Goal: Information Seeking & Learning: Find specific fact

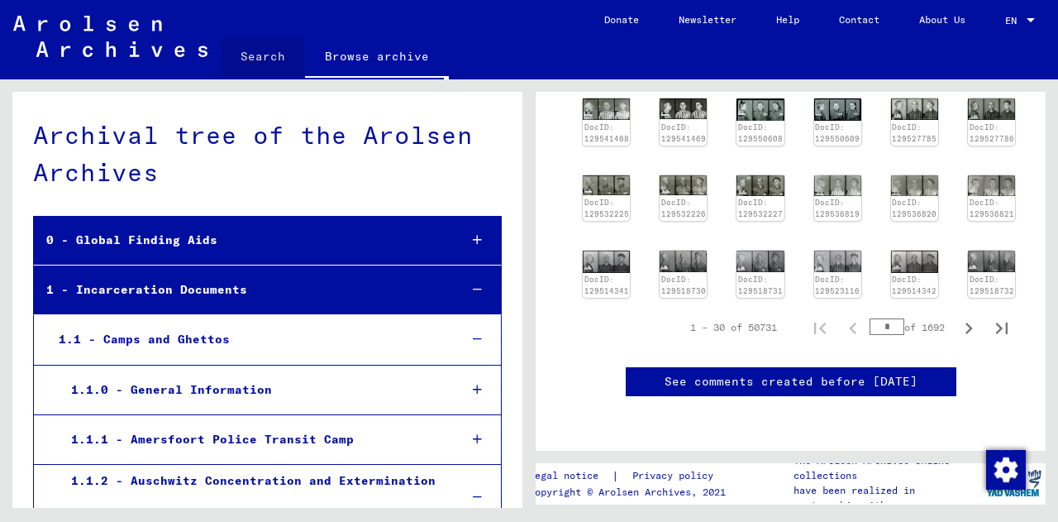
click at [272, 59] on link "Search" at bounding box center [263, 56] width 84 height 40
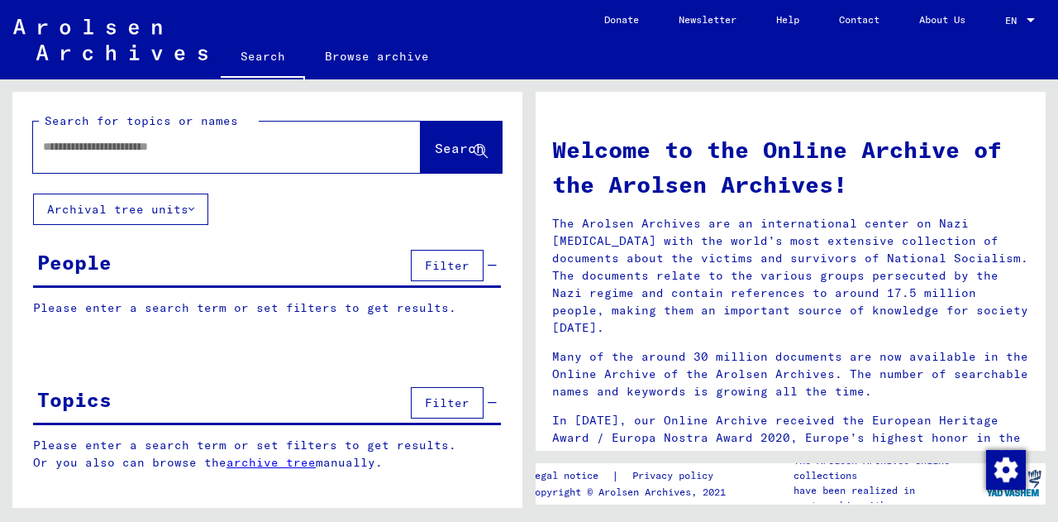
click at [175, 142] on input "text" at bounding box center [207, 146] width 328 height 17
click at [167, 216] on button "Archival tree units" at bounding box center [120, 208] width 175 height 31
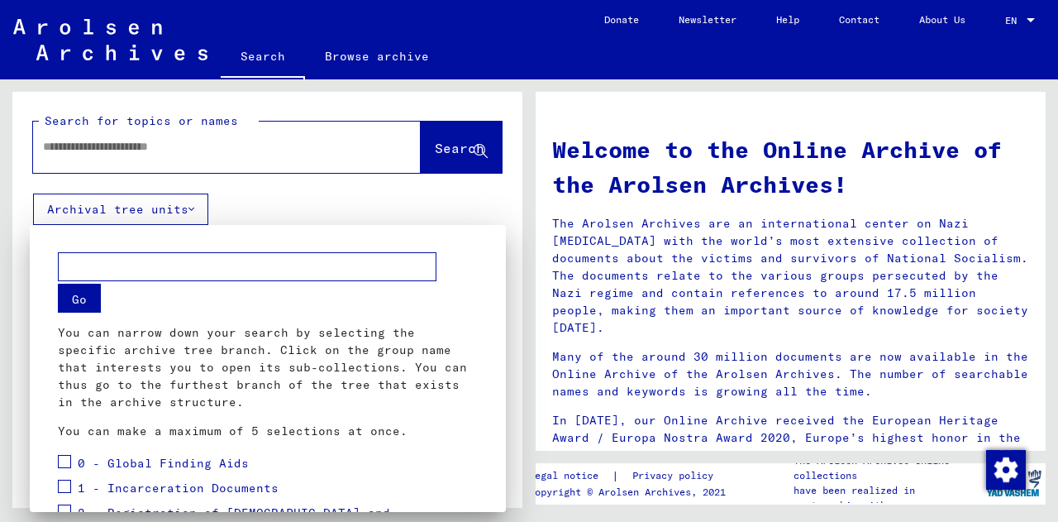
click at [222, 262] on input "text" at bounding box center [247, 266] width 379 height 29
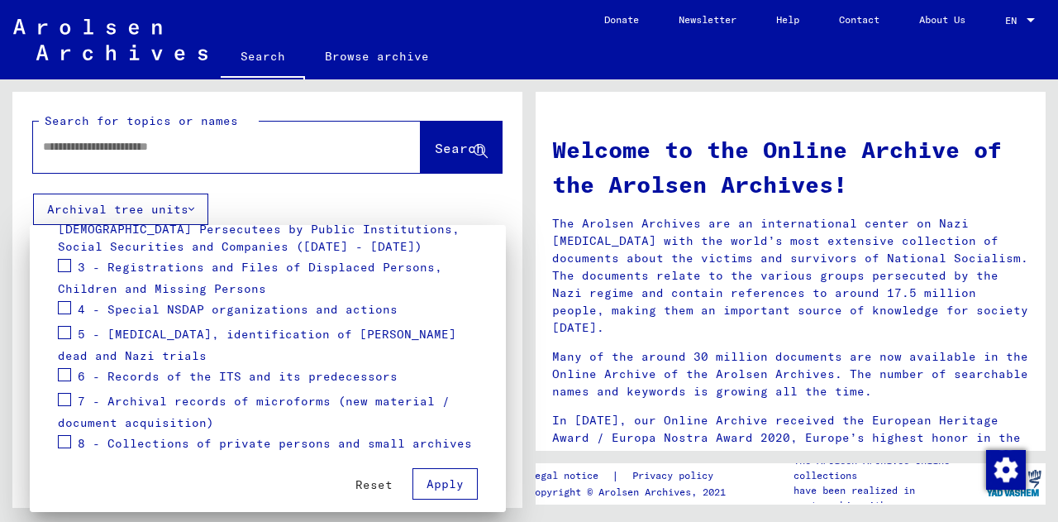
scroll to position [306, 0]
click at [65, 337] on span at bounding box center [64, 331] width 13 height 13
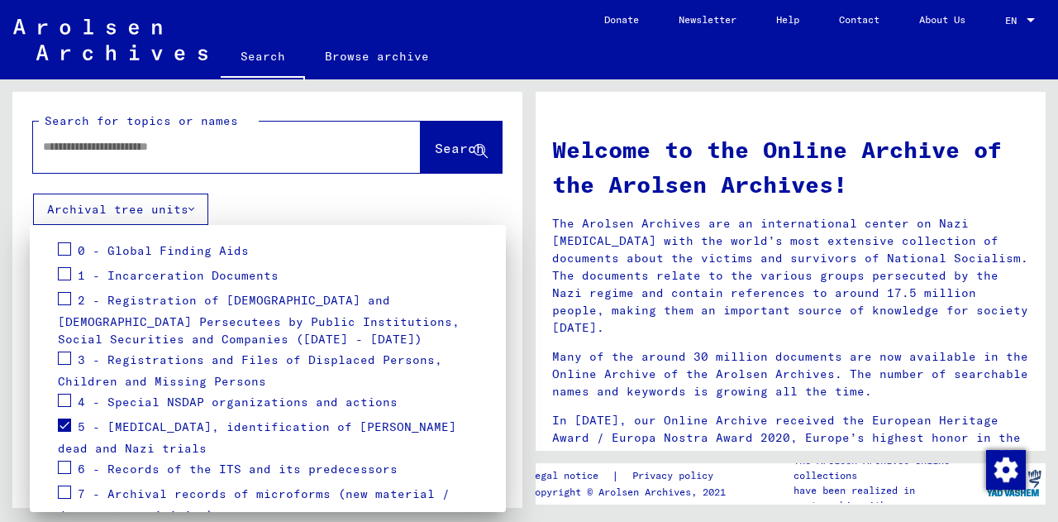
scroll to position [322, 0]
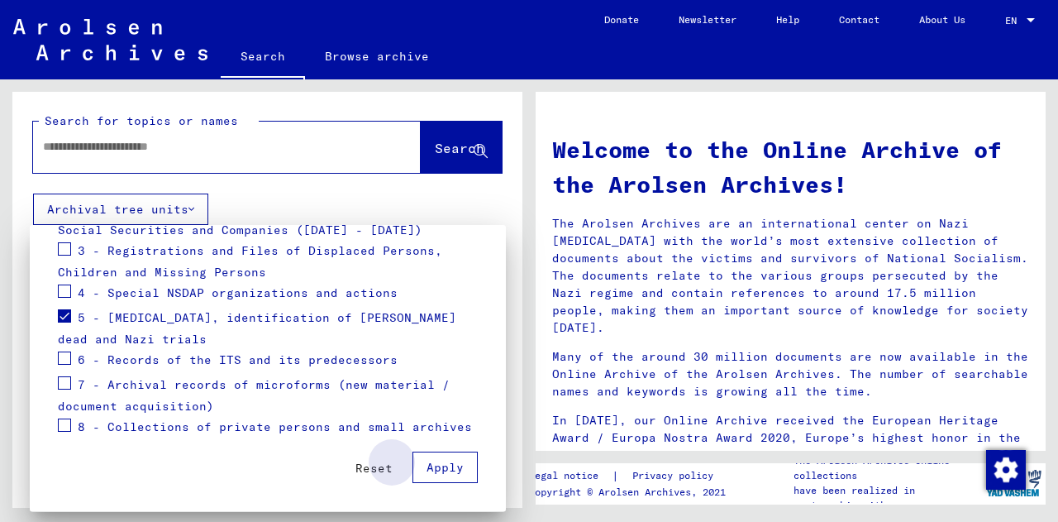
click at [430, 470] on span "Apply" at bounding box center [445, 467] width 37 height 15
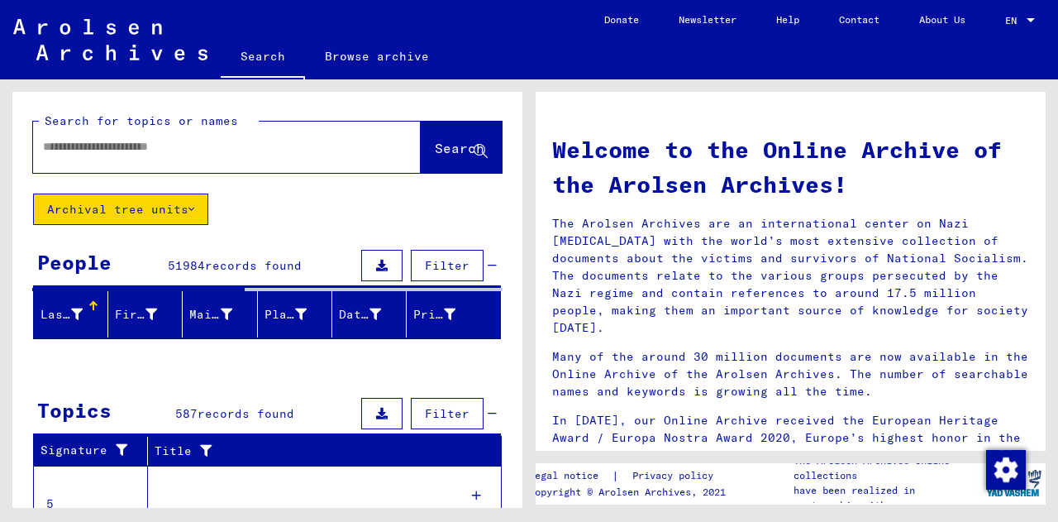
click at [113, 150] on input "text" at bounding box center [207, 146] width 328 height 17
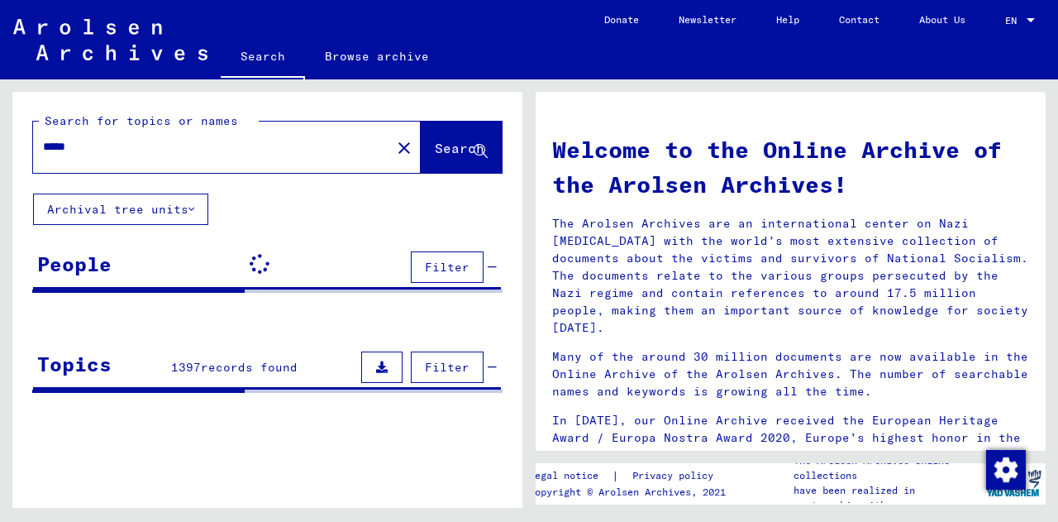
click at [132, 208] on button "Archival tree units" at bounding box center [120, 208] width 175 height 31
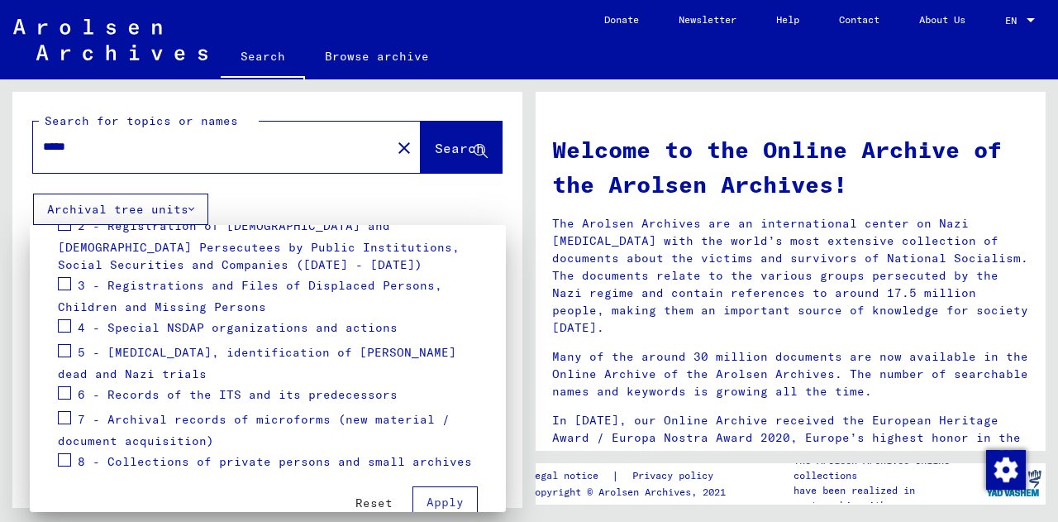
scroll to position [322, 0]
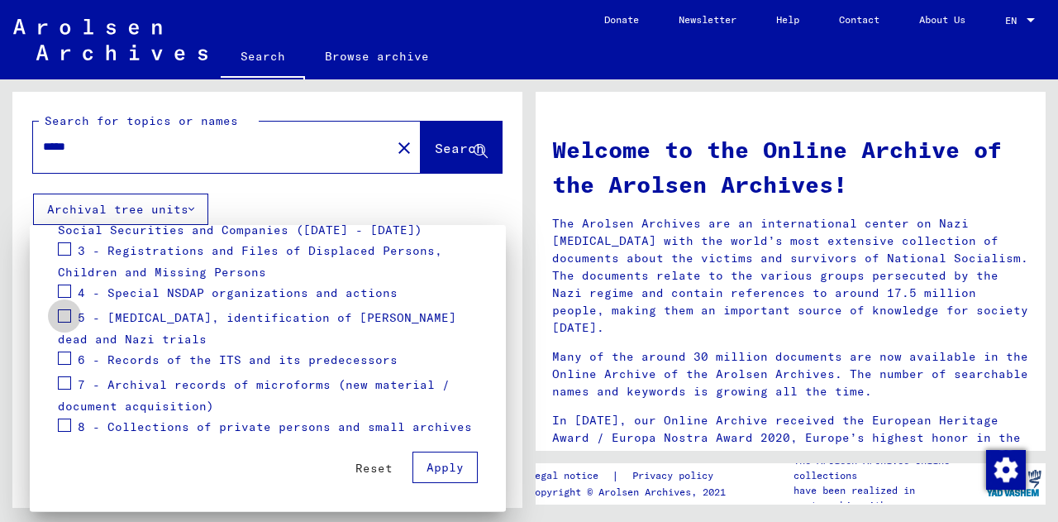
click at [61, 318] on span at bounding box center [64, 315] width 13 height 13
click at [437, 470] on span "Apply" at bounding box center [445, 467] width 37 height 15
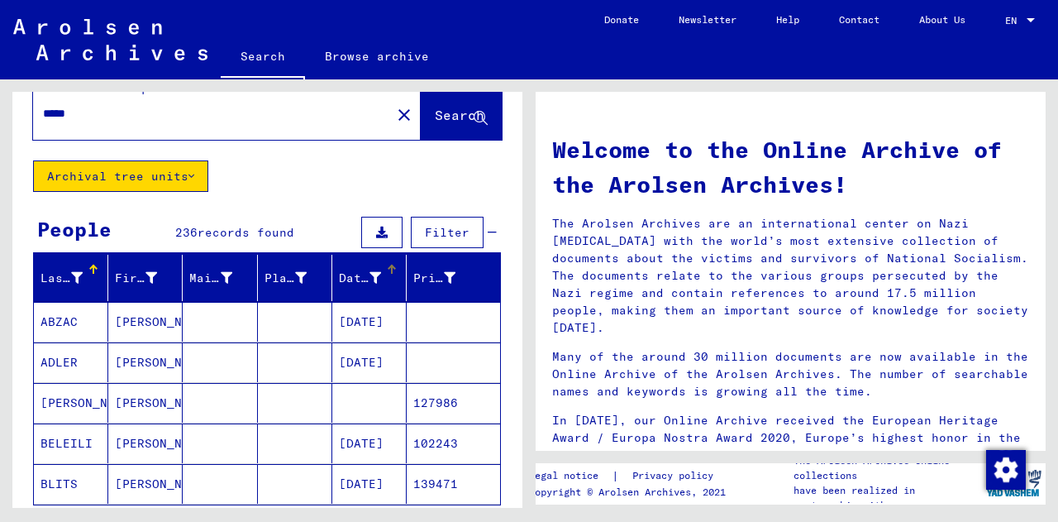
scroll to position [0, 0]
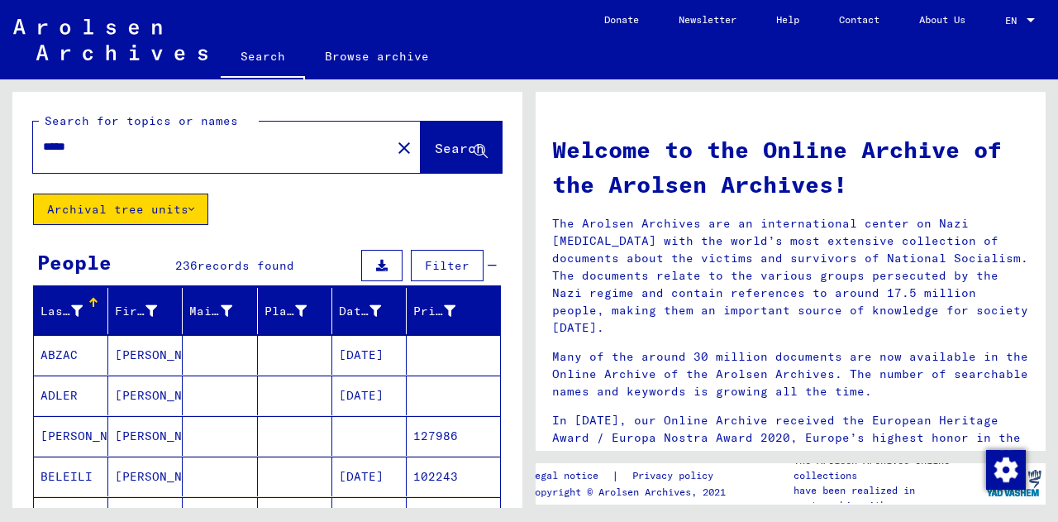
click at [118, 150] on input "*****" at bounding box center [207, 146] width 328 height 17
type input "******"
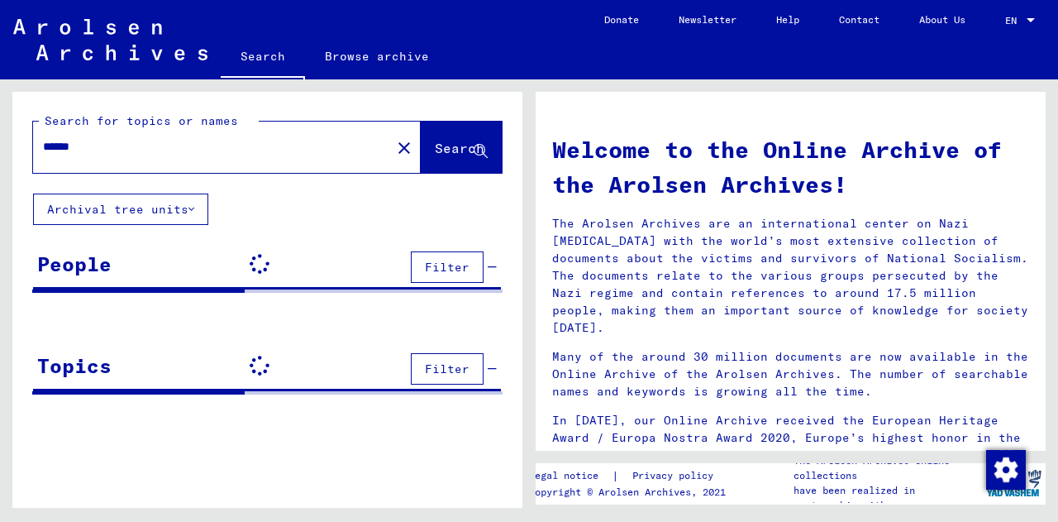
click at [101, 227] on div "Search for topics or names ****** close Search Archival tree units People Filte…" at bounding box center [267, 250] width 510 height 316
click at [116, 211] on button "Archival tree units" at bounding box center [120, 208] width 175 height 31
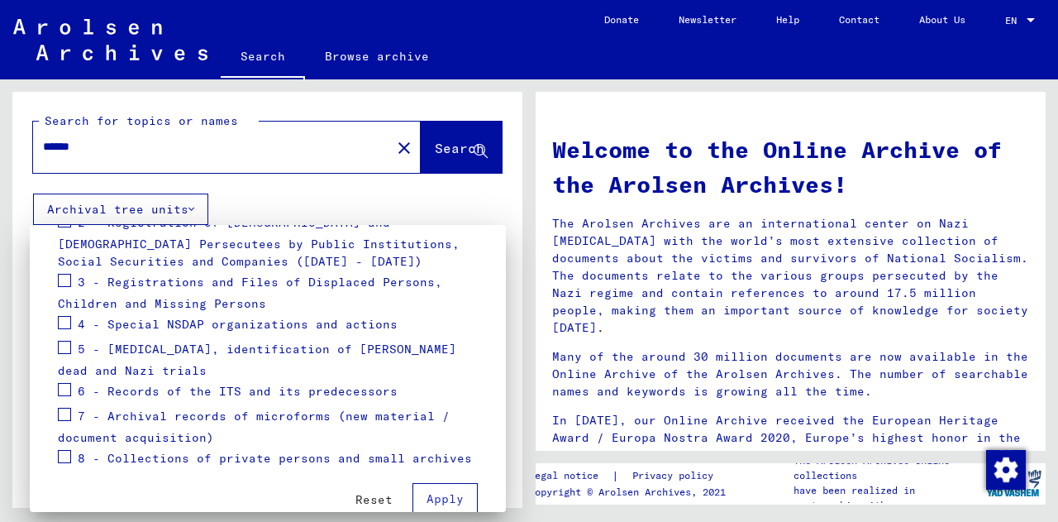
scroll to position [322, 0]
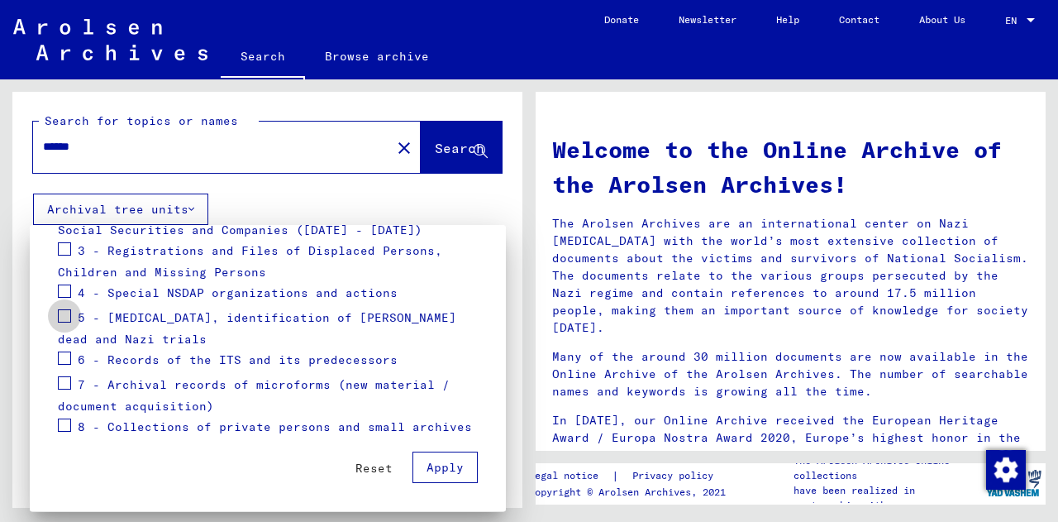
click at [66, 315] on span at bounding box center [64, 315] width 13 height 13
click at [431, 461] on span "Apply" at bounding box center [445, 467] width 37 height 15
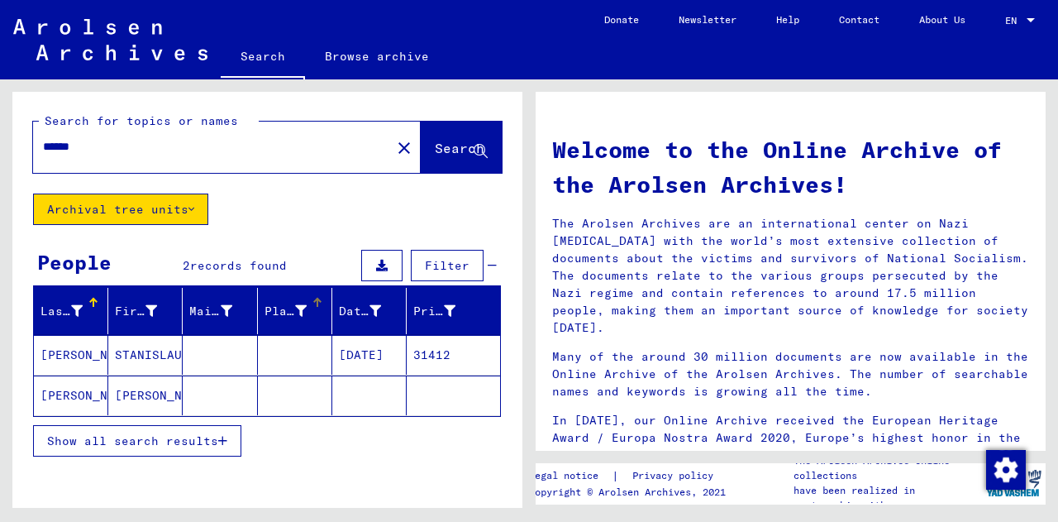
scroll to position [84, 0]
